Goal: Task Accomplishment & Management: Manage account settings

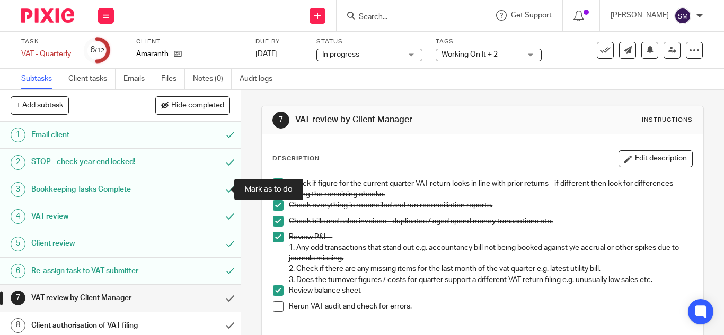
scroll to position [53, 0]
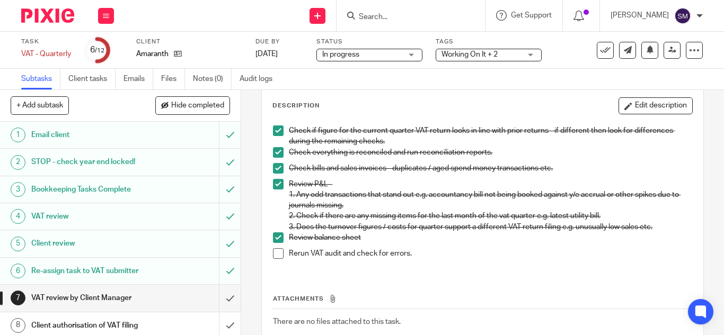
click at [279, 253] on span at bounding box center [278, 253] width 11 height 11
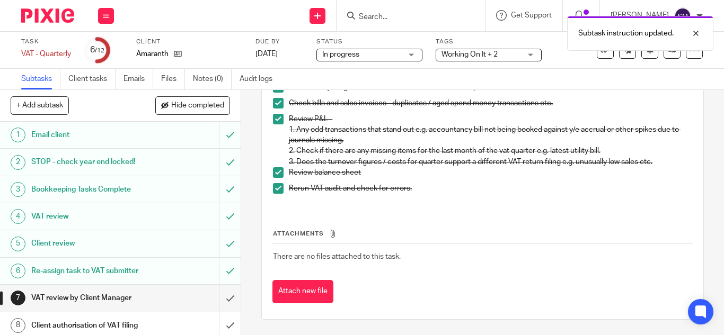
scroll to position [119, 0]
click at [218, 295] on input "submit" at bounding box center [120, 298] width 241 height 26
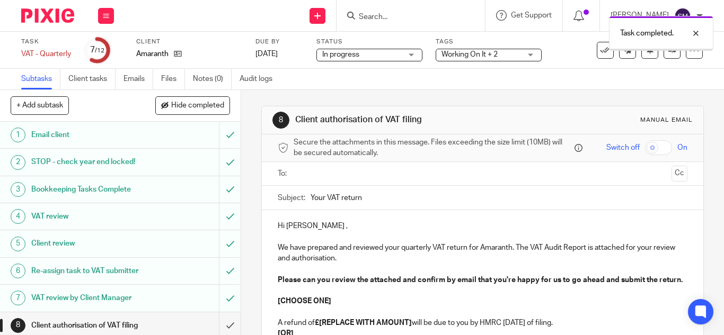
click at [662, 48] on div "Task completed." at bounding box center [661, 33] width 104 height 35
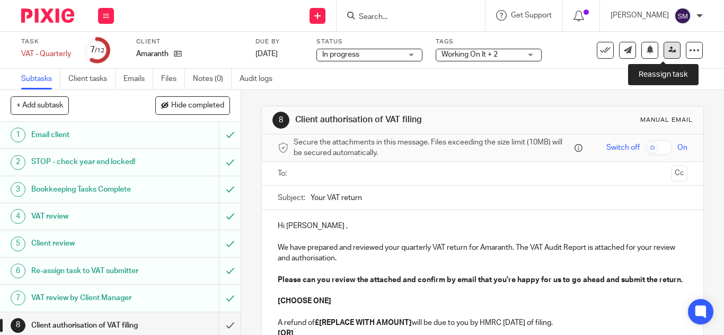
click at [668, 49] on icon at bounding box center [672, 50] width 8 height 8
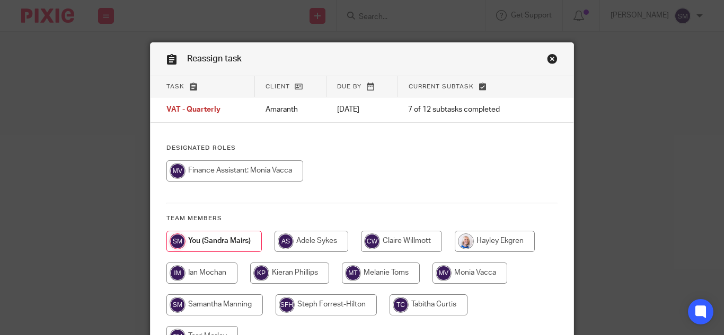
click at [264, 166] on input "radio" at bounding box center [234, 171] width 137 height 21
radio input "true"
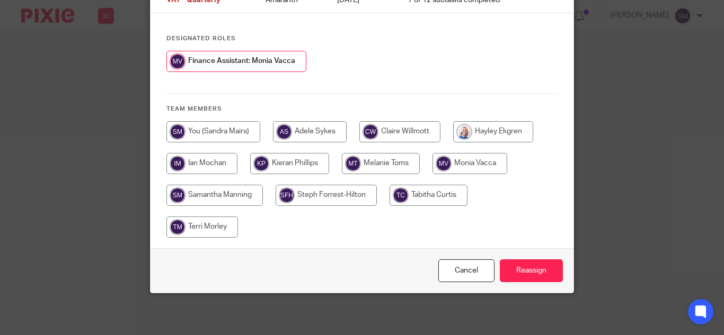
scroll to position [110, 0]
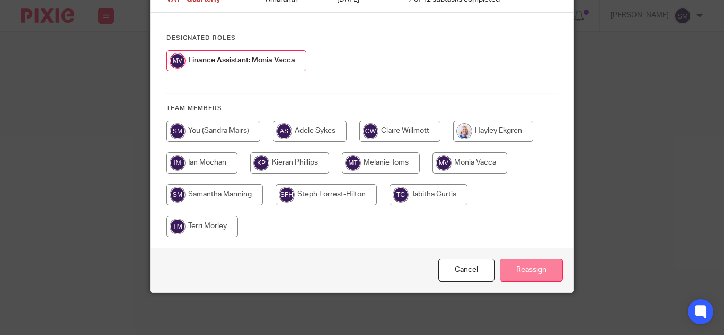
click at [500, 268] on input "Reassign" at bounding box center [531, 270] width 63 height 23
